Goal: Navigation & Orientation: Find specific page/section

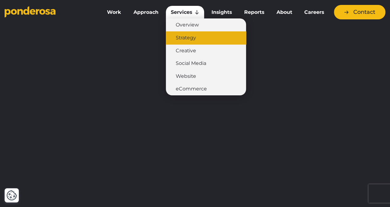
click at [196, 38] on link "Strategy" at bounding box center [206, 37] width 80 height 13
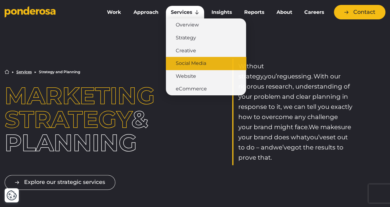
click at [183, 65] on link "Social Media" at bounding box center [206, 63] width 80 height 13
